Goal: Task Accomplishment & Management: Use online tool/utility

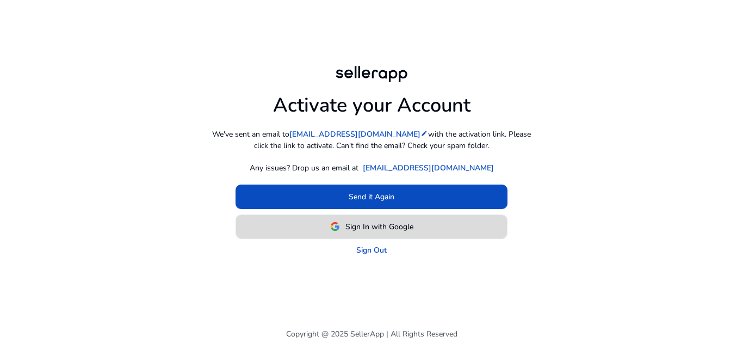
click at [351, 227] on span "Sign In with Google" at bounding box center [380, 226] width 68 height 11
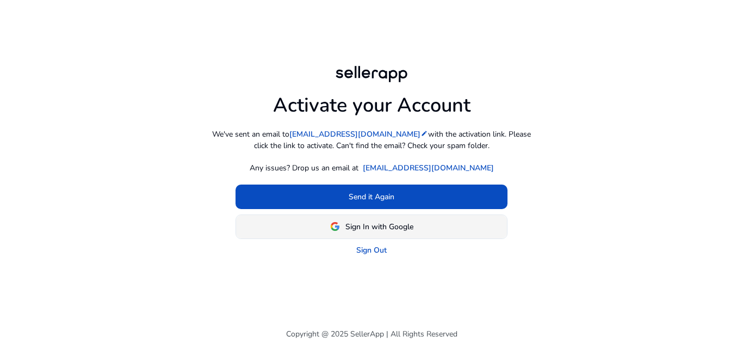
click at [394, 233] on span at bounding box center [371, 226] width 271 height 26
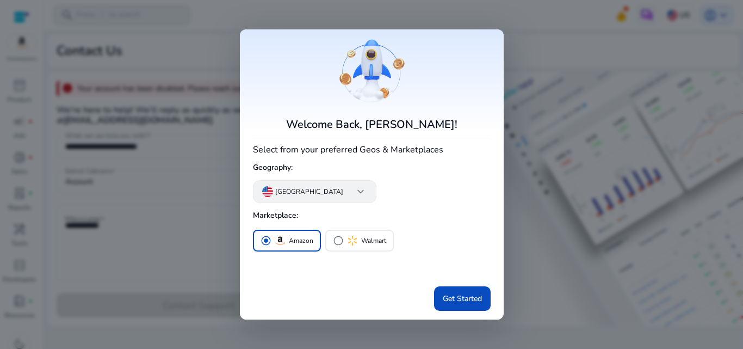
click at [354, 190] on span "keyboard_arrow_down" at bounding box center [360, 191] width 13 height 13
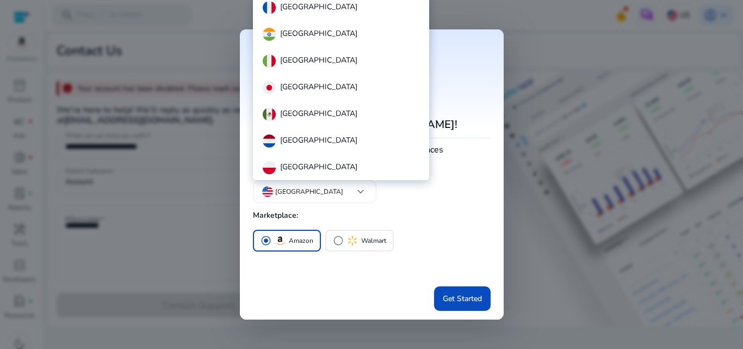
scroll to position [97, 0]
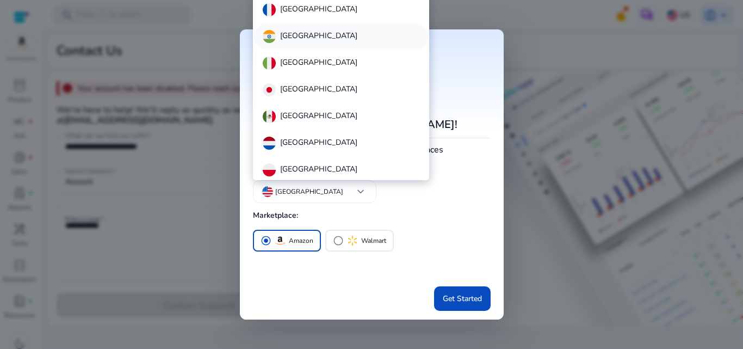
click at [315, 32] on div "[GEOGRAPHIC_DATA]" at bounding box center [341, 36] width 174 height 26
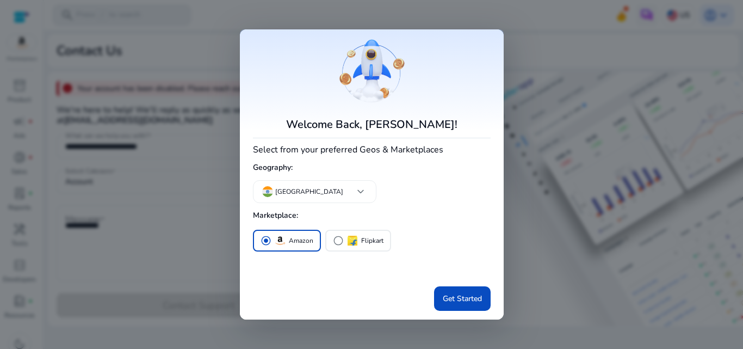
click at [353, 193] on div "Welcome Back, [PERSON_NAME]! Select from your preferred Geos & Marketplaces Geo…" at bounding box center [372, 174] width 238 height 273
click at [356, 198] on div "Welcome Back, [PERSON_NAME]! Select from your preferred Geos & Marketplaces Geo…" at bounding box center [372, 174] width 238 height 273
click at [354, 194] on span "keyboard_arrow_down" at bounding box center [360, 191] width 13 height 13
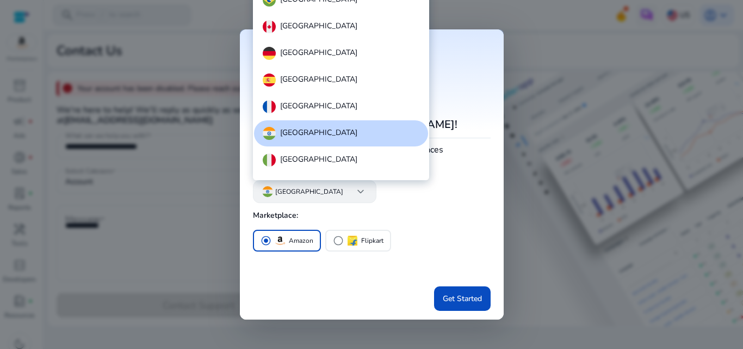
scroll to position [280, 0]
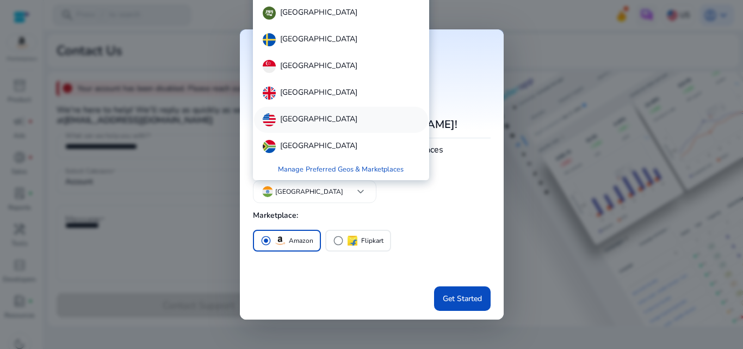
click at [311, 121] on p "[GEOGRAPHIC_DATA]" at bounding box center [318, 119] width 77 height 13
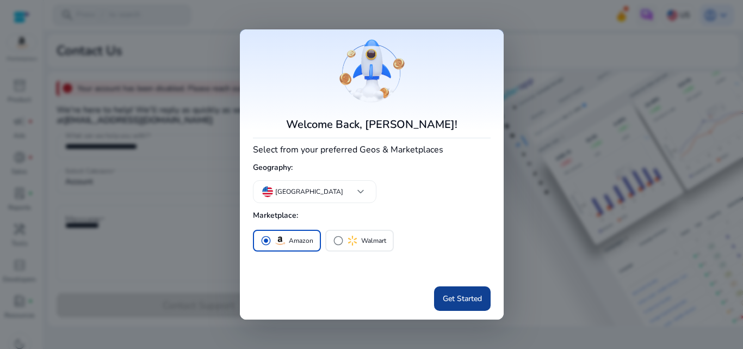
click at [459, 301] on span "Get Started" at bounding box center [462, 298] width 39 height 11
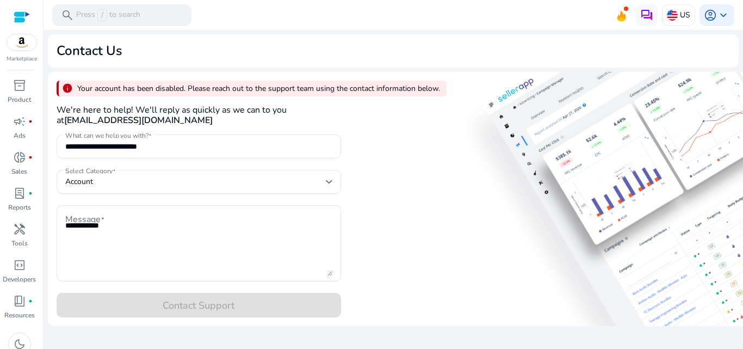
scroll to position [0, 0]
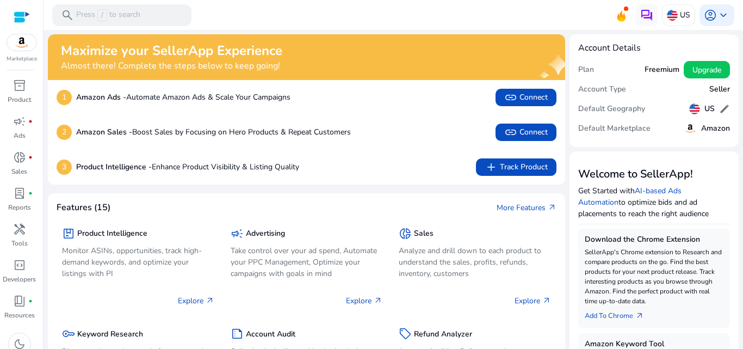
click at [24, 49] on img at bounding box center [21, 42] width 29 height 16
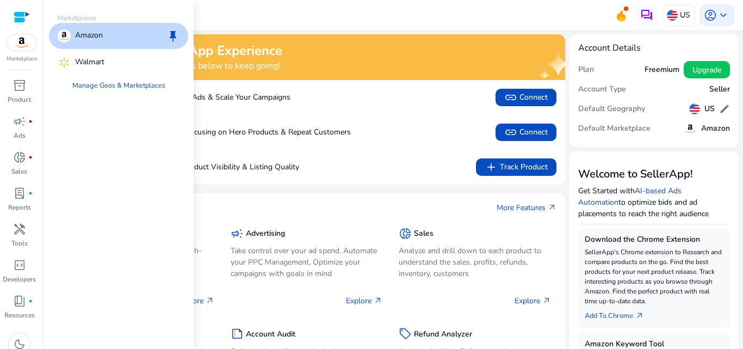
click at [70, 38] on img at bounding box center [64, 35] width 13 height 13
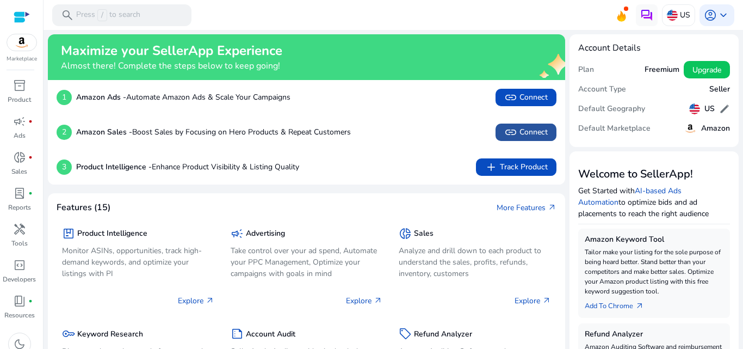
click at [517, 136] on span "link Connect" at bounding box center [527, 132] width 44 height 13
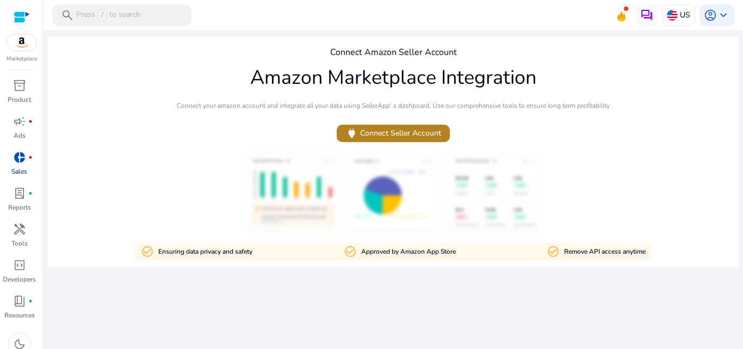
click at [405, 133] on span "power Connect Seller Account" at bounding box center [394, 133] width 96 height 13
